Goal: Information Seeking & Learning: Learn about a topic

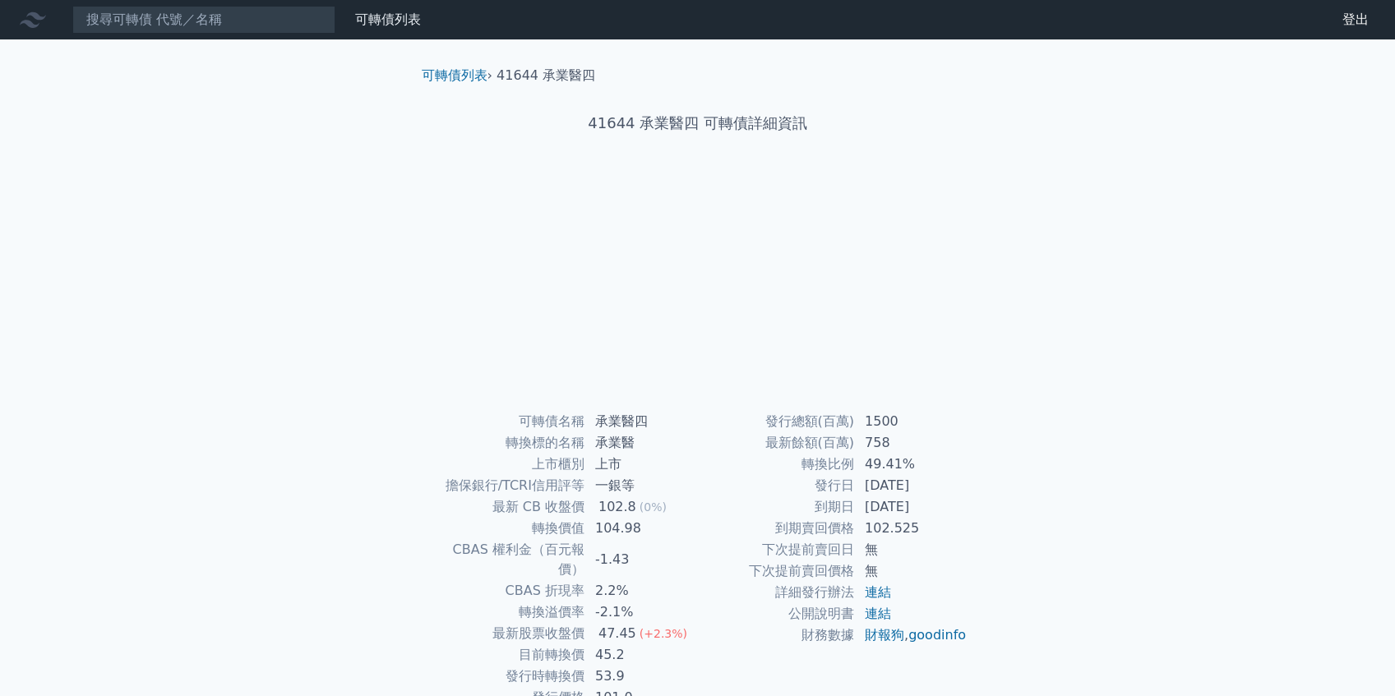
click at [246, 35] on nav "可轉債列表 財務數據 可轉債列表 財務數據 登出 登出" at bounding box center [697, 19] width 1395 height 39
click at [239, 3] on nav "可轉債列表 財務數據 可轉債列表 財務數據 登出 登出" at bounding box center [697, 19] width 1395 height 39
click at [235, 8] on input at bounding box center [203, 20] width 263 height 28
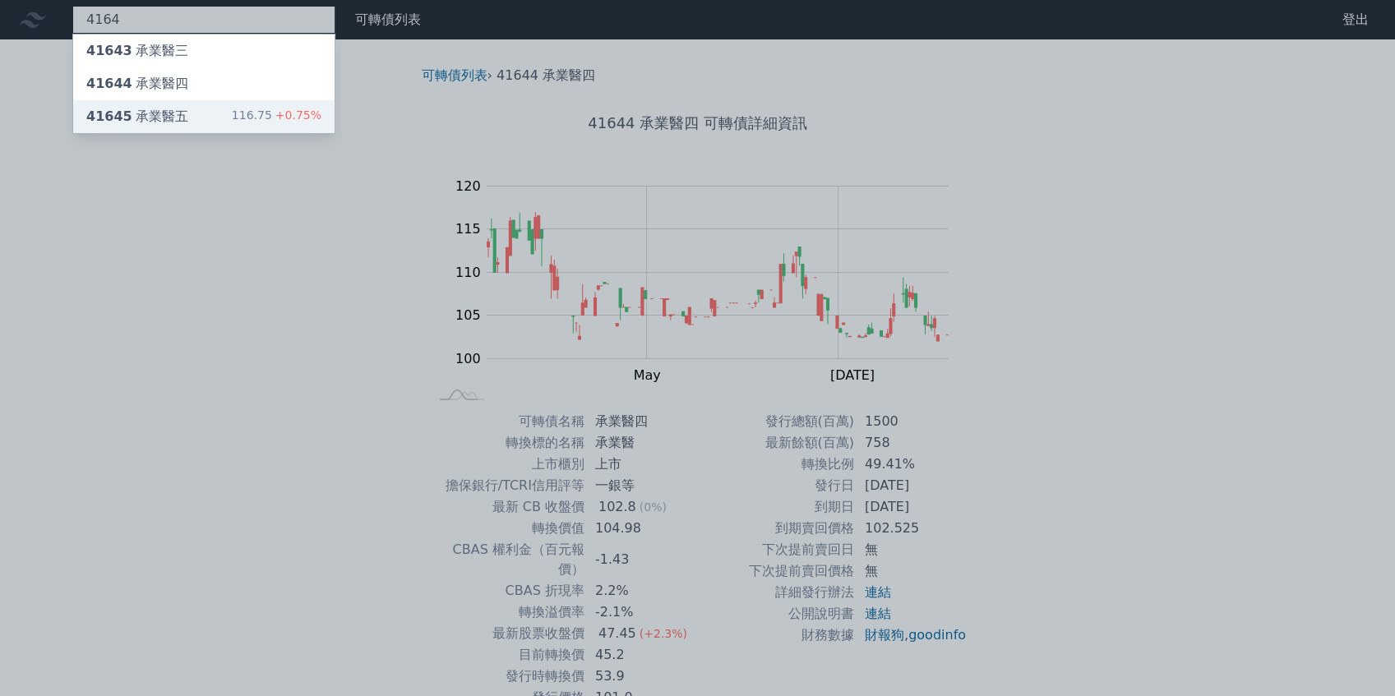
type input "4164"
click at [205, 106] on div "41645 承業醫五 116.75 +0.75%" at bounding box center [203, 116] width 261 height 33
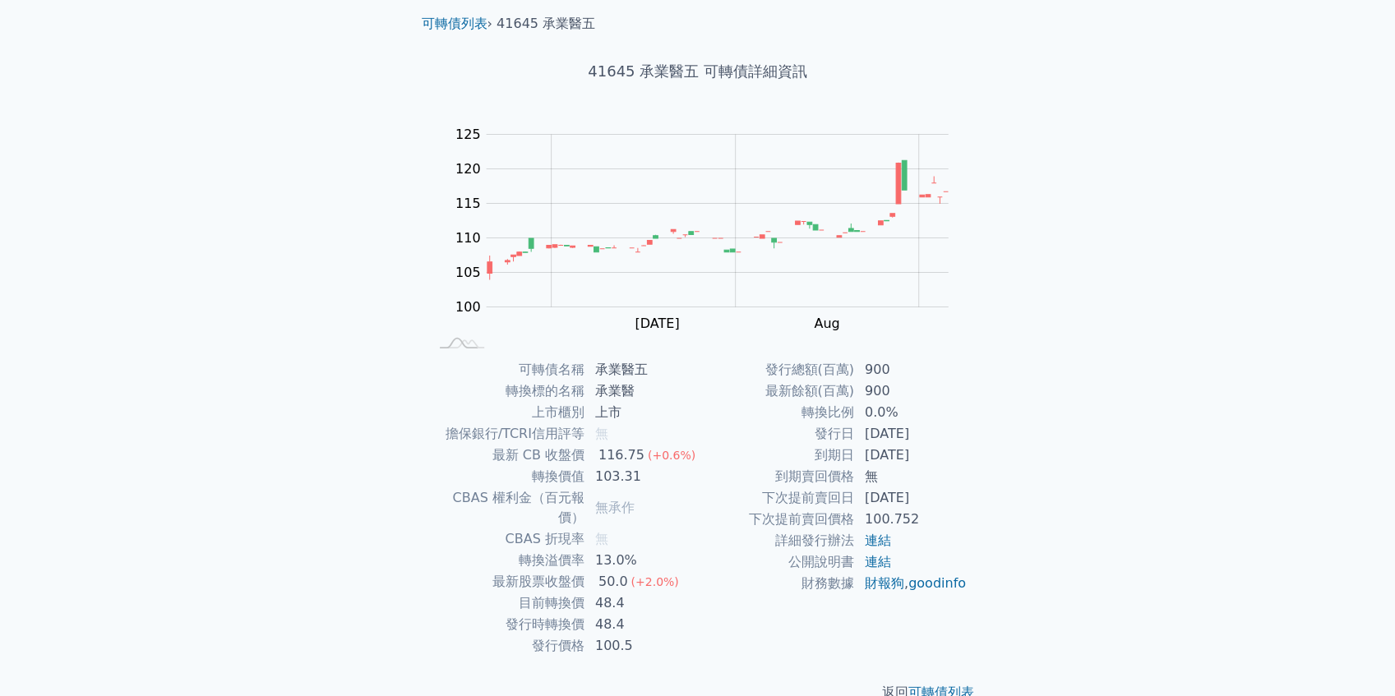
scroll to position [64, 0]
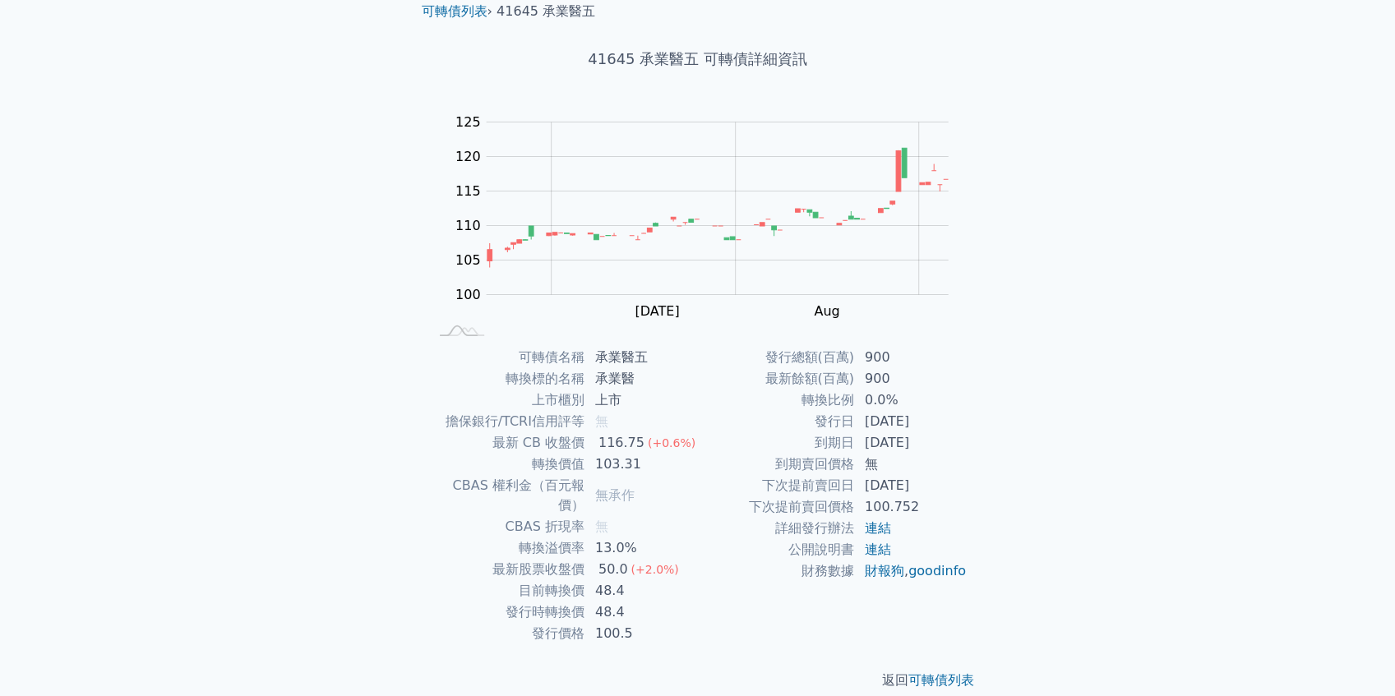
drag, startPoint x: 847, startPoint y: 413, endPoint x: 948, endPoint y: 423, distance: 101.6
click at [947, 424] on tr "發行日 [DATE]" at bounding box center [833, 421] width 270 height 21
click at [948, 423] on td "[DATE]" at bounding box center [911, 421] width 113 height 21
drag, startPoint x: 936, startPoint y: 419, endPoint x: 805, endPoint y: 416, distance: 130.7
click at [805, 416] on tr "發行日 [DATE]" at bounding box center [833, 421] width 270 height 21
